Goal: Task Accomplishment & Management: Complete application form

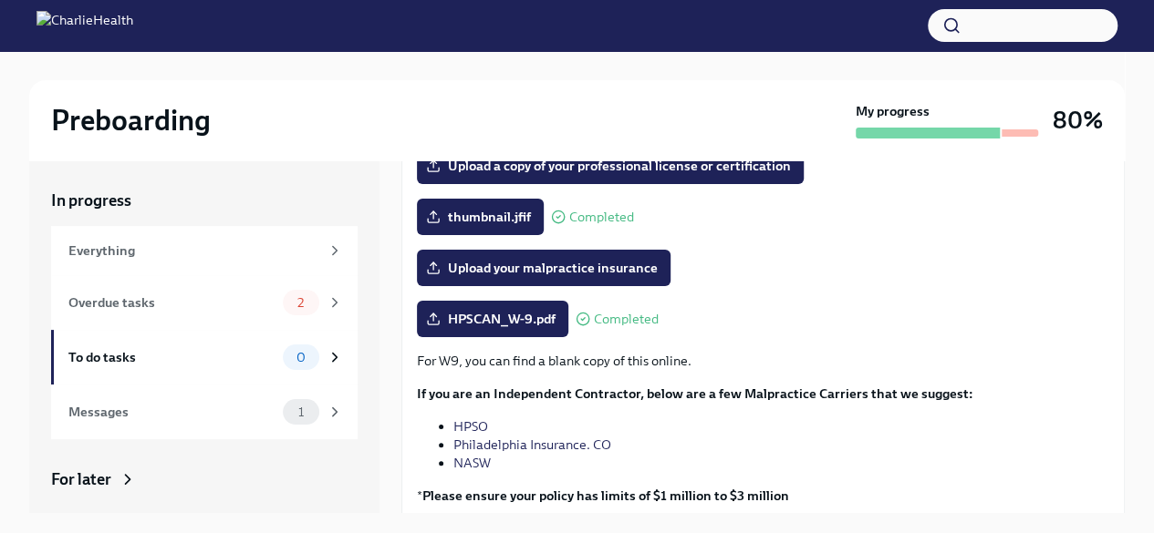
scroll to position [452, 0]
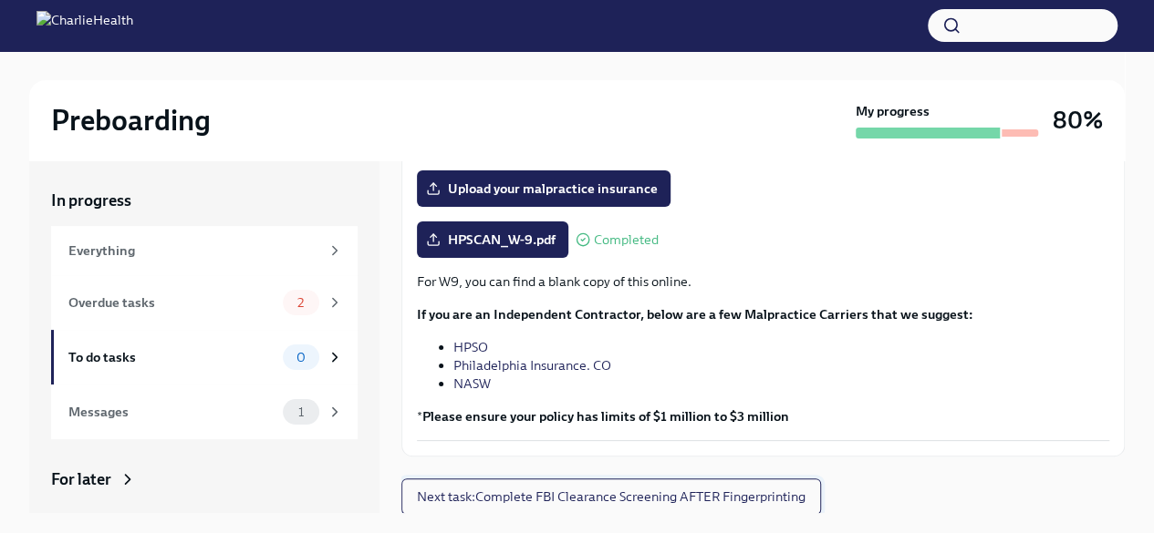
click at [579, 501] on span "Next task : Complete FBI Clearance Screening AFTER Fingerprinting" at bounding box center [611, 497] width 388 height 18
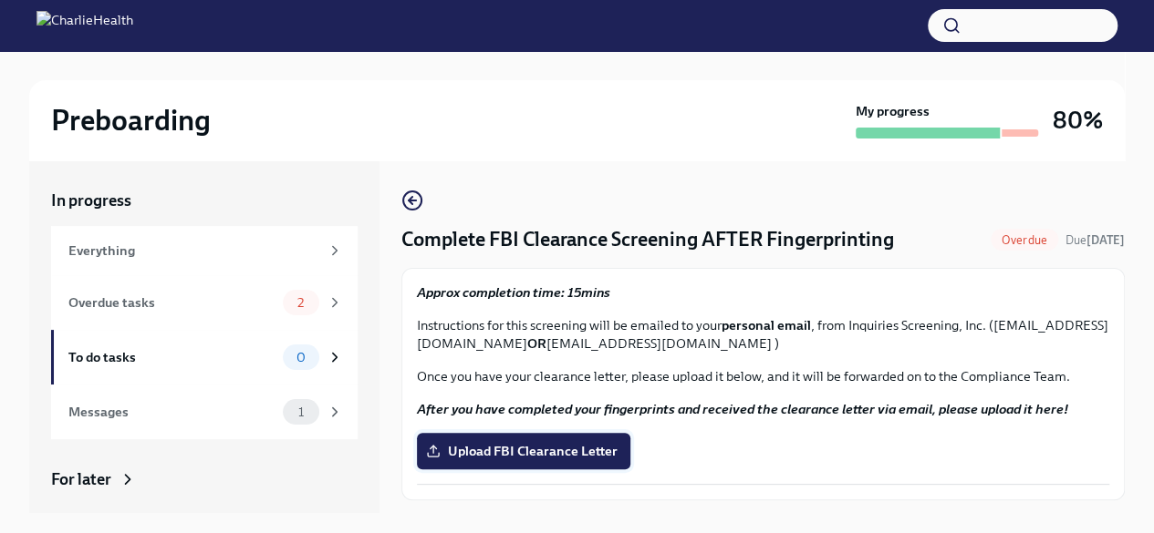
click at [545, 451] on span "Upload FBI Clearance Letter" at bounding box center [524, 451] width 188 height 18
click at [0, 0] on input "Upload FBI Clearance Letter" at bounding box center [0, 0] width 0 height 0
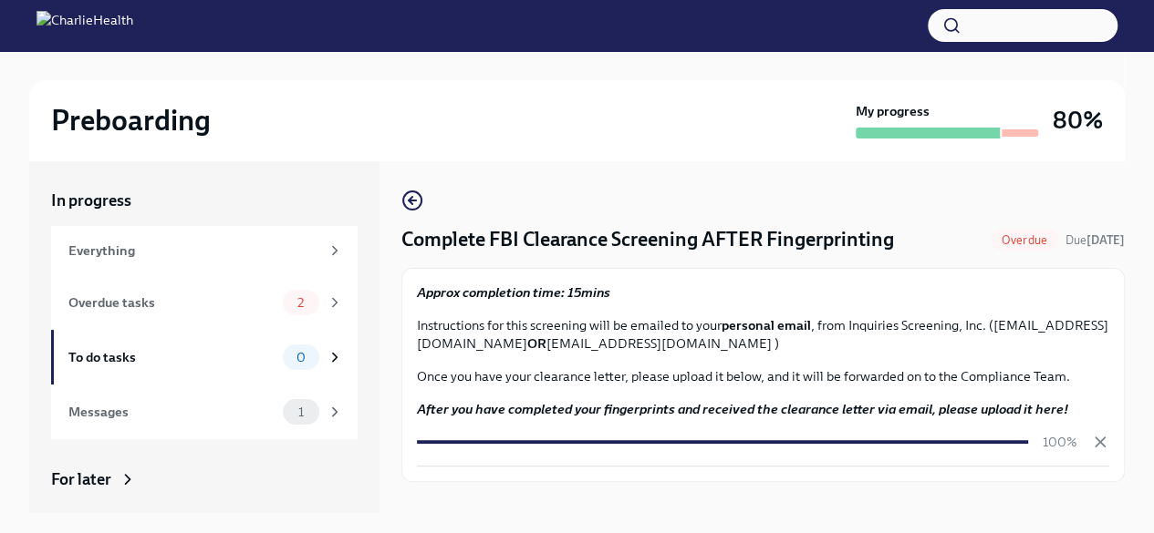
scroll to position [31, 0]
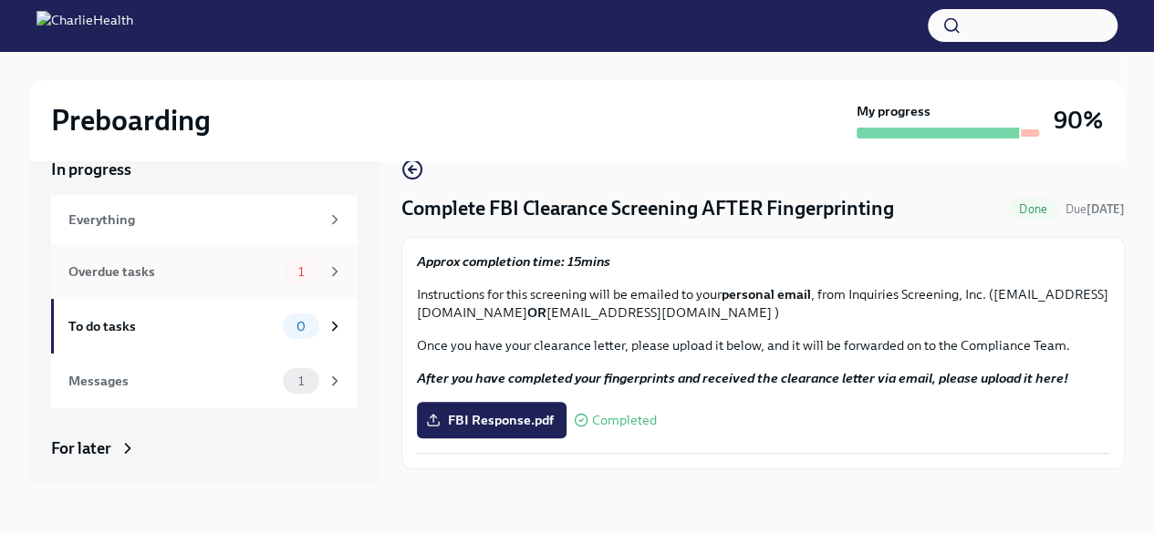
click at [198, 274] on div "Overdue tasks" at bounding box center [171, 272] width 207 height 20
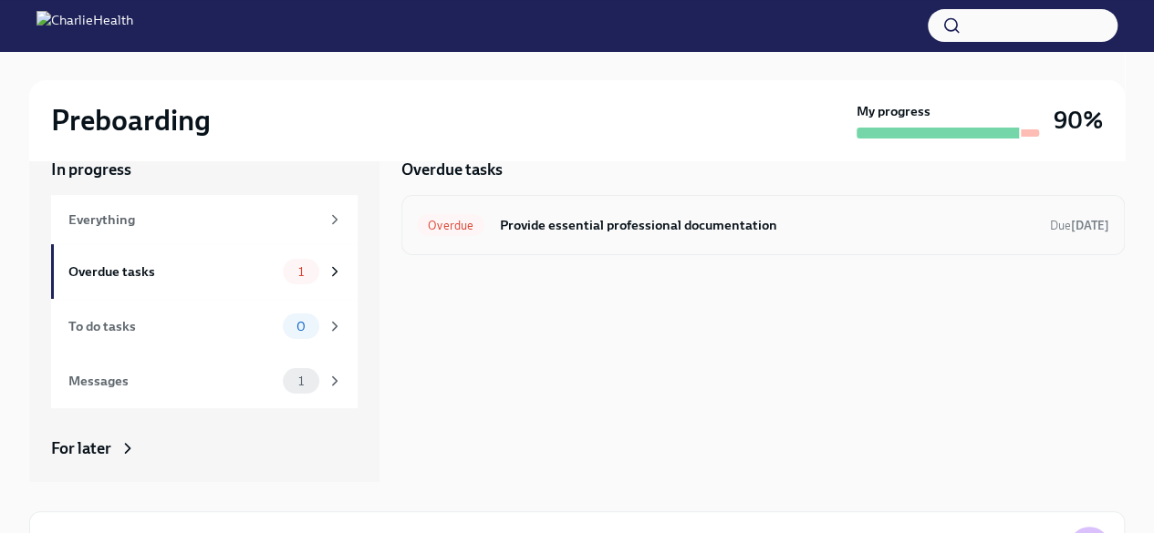
click at [669, 220] on h6 "Provide essential professional documentation" at bounding box center [767, 225] width 536 height 20
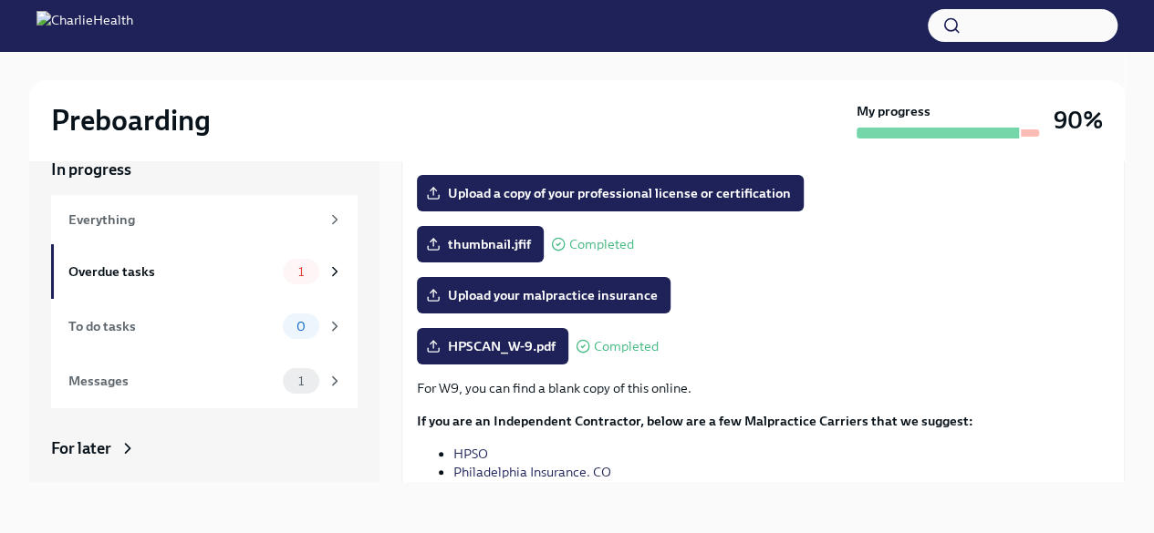
scroll to position [395, 0]
